Goal: Ask a question

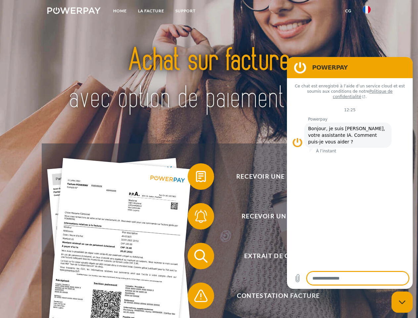
click at [74, 12] on img at bounding box center [73, 10] width 53 height 7
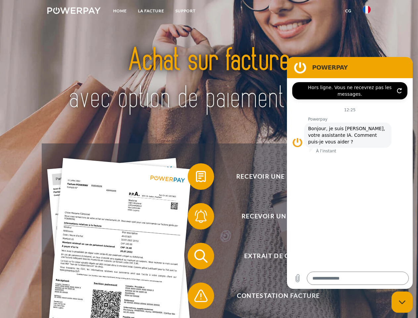
click at [367, 12] on img at bounding box center [367, 10] width 8 height 8
click at [348, 11] on link "CG" at bounding box center [349, 11] width 18 height 12
click at [196, 178] on span at bounding box center [190, 176] width 33 height 33
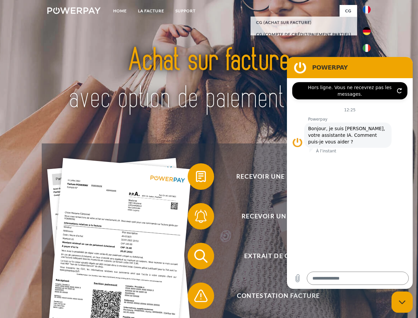
click at [196, 218] on span at bounding box center [190, 216] width 33 height 33
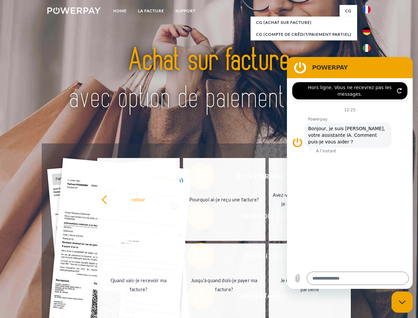
click at [196, 257] on link "Jusqu'à quand dois-je payer ma facture?" at bounding box center [224, 284] width 82 height 83
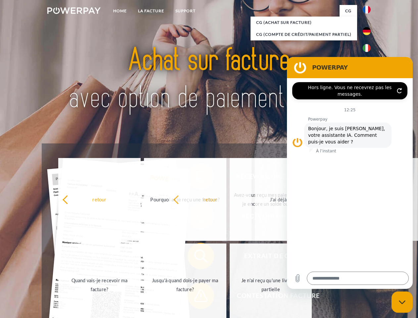
click at [196, 297] on span at bounding box center [190, 295] width 33 height 33
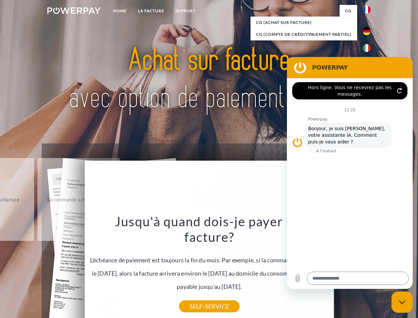
click at [402, 302] on icon "Fermer la fenêtre de messagerie" at bounding box center [402, 302] width 7 height 4
type textarea "*"
